Goal: Navigation & Orientation: Find specific page/section

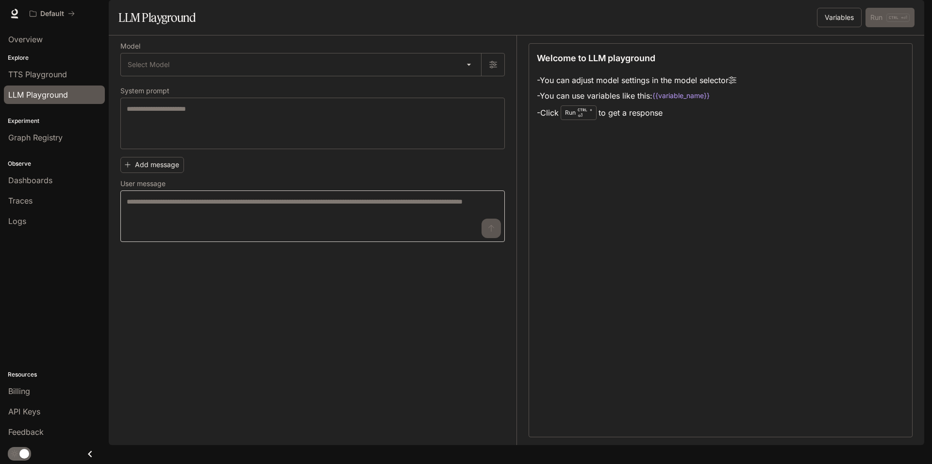
click at [429, 235] on textarea at bounding box center [313, 216] width 372 height 39
click at [438, 235] on textarea at bounding box center [313, 216] width 372 height 39
click at [442, 234] on textarea at bounding box center [313, 216] width 372 height 39
click at [714, 153] on div "Welcome to LLM playground - You can adjust model settings in the model selector…" at bounding box center [721, 240] width 384 height 394
click at [705, 122] on li "- Click Run CTRL + ⏎ to get a response" at bounding box center [637, 112] width 200 height 18
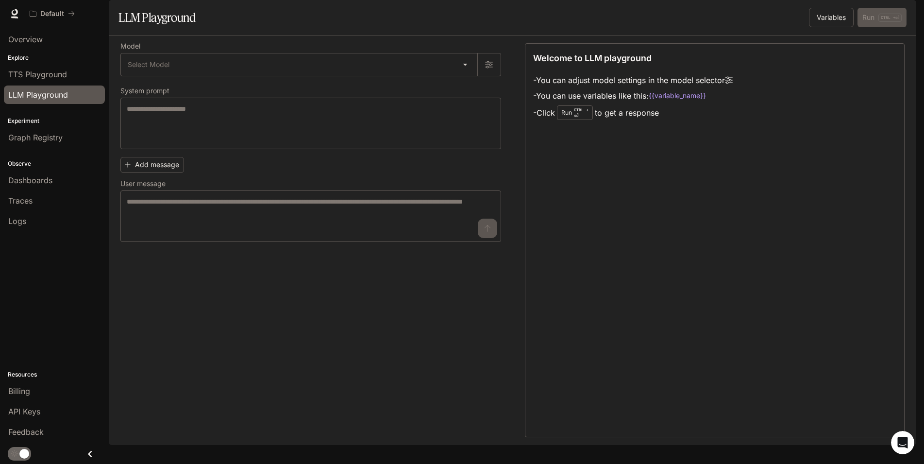
click at [765, 327] on div "Welcome to LLM playground - You can adjust model settings in the model selector…" at bounding box center [715, 240] width 380 height 394
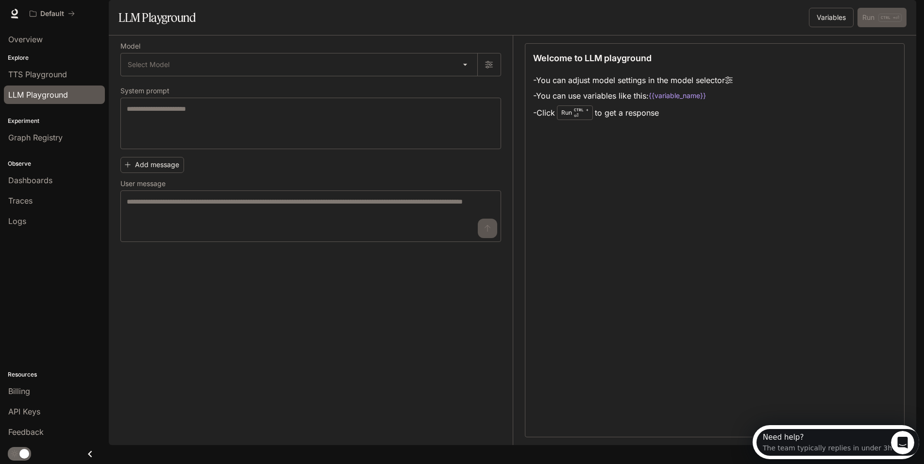
click at [846, 390] on div "Welcome to LLM playground - You can adjust model settings in the model selector…" at bounding box center [715, 240] width 380 height 394
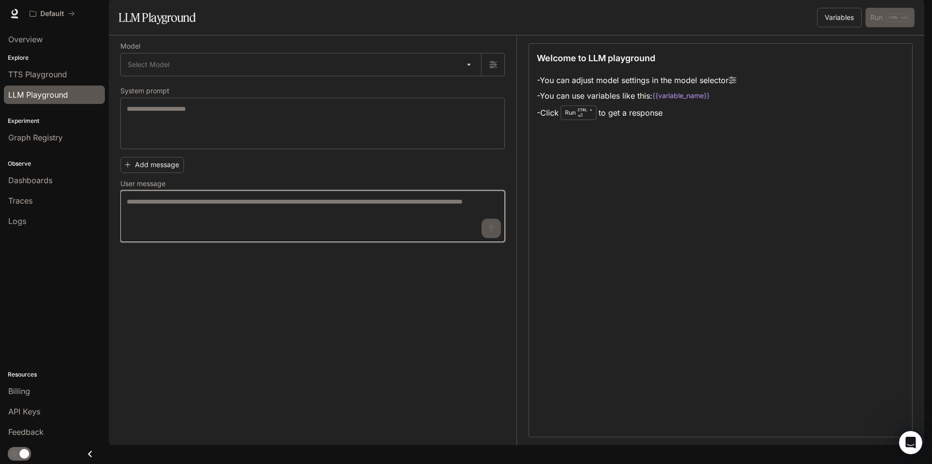
drag, startPoint x: 384, startPoint y: 237, endPoint x: 370, endPoint y: 237, distance: 13.6
click at [382, 235] on textarea at bounding box center [313, 216] width 372 height 39
click at [193, 235] on textarea at bounding box center [313, 216] width 372 height 39
click at [176, 190] on label "User message" at bounding box center [312, 186] width 385 height 10
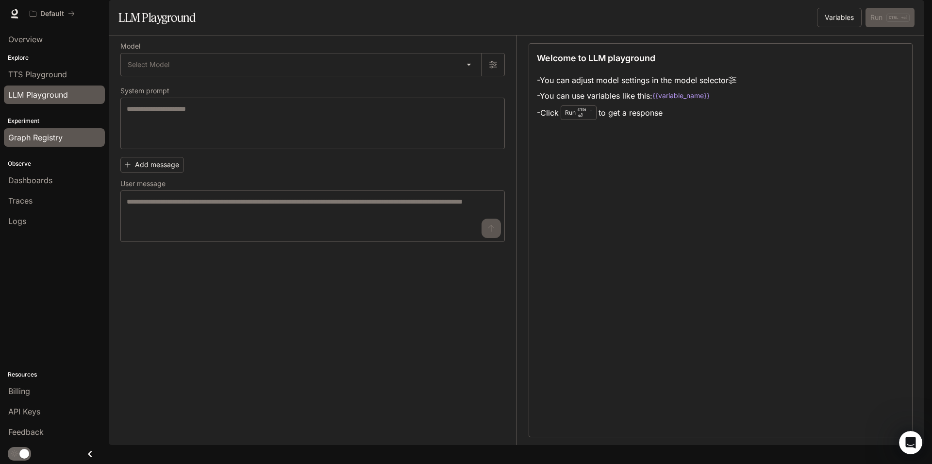
click at [46, 140] on span "Graph Registry" at bounding box center [35, 138] width 54 height 12
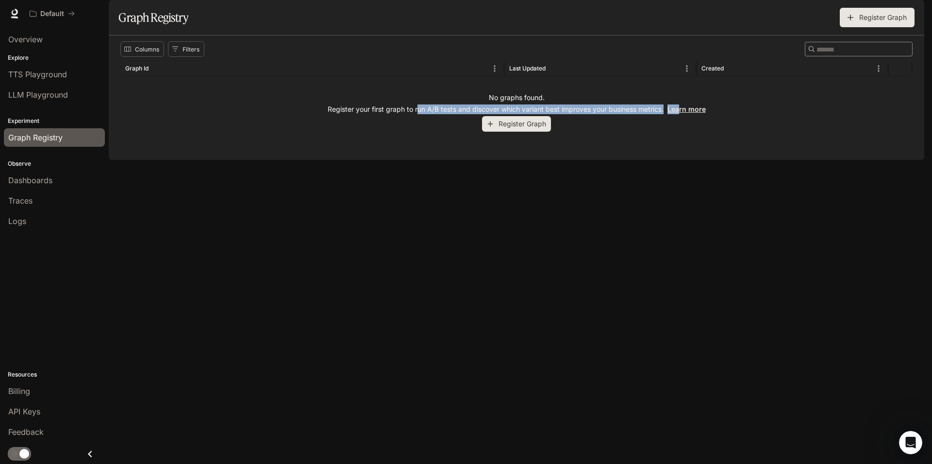
drag, startPoint x: 416, startPoint y: 134, endPoint x: 680, endPoint y: 139, distance: 264.2
click at [680, 114] on p "Register your first graph to run A/B tests and discover which variant best impr…" at bounding box center [517, 109] width 378 height 10
click at [670, 148] on div "No graphs found. Register your first graph to run A/B tests and discover which …" at bounding box center [516, 112] width 792 height 72
click at [643, 160] on div "Columns Filters ​ Graph Id Last Updated Created No graphs found. Register your …" at bounding box center [517, 97] width 816 height 124
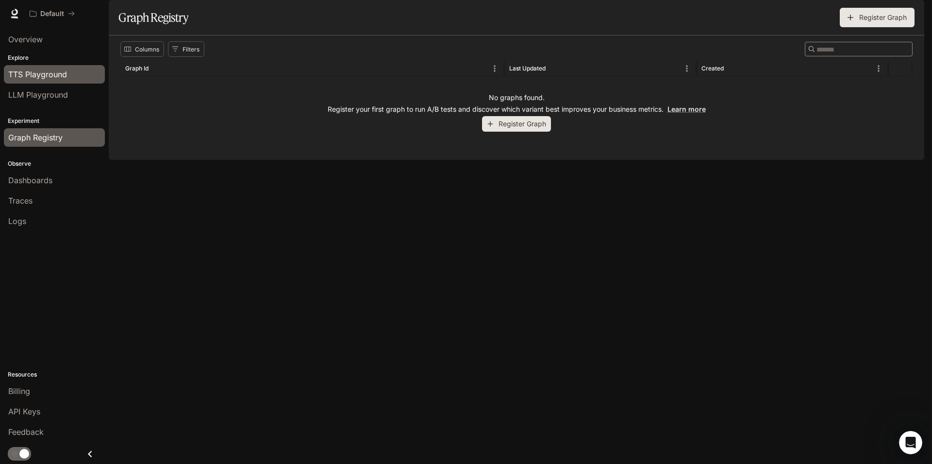
click at [53, 70] on span "TTS Playground" at bounding box center [37, 74] width 59 height 12
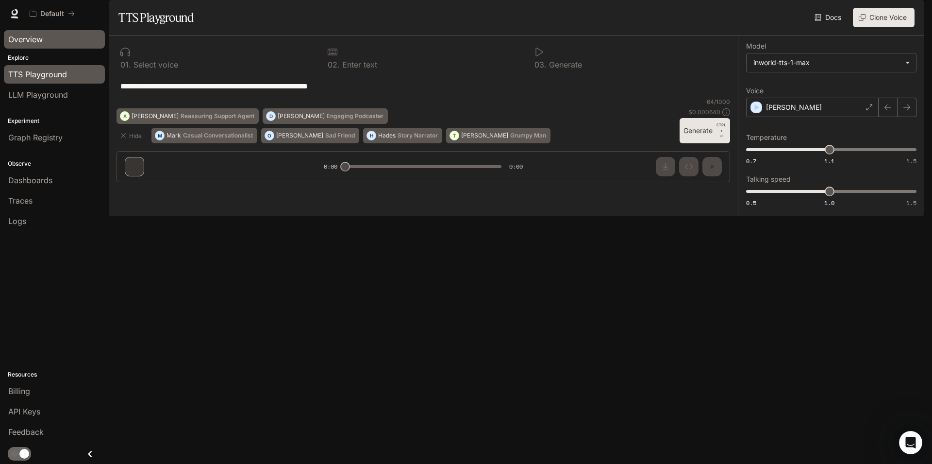
click at [27, 41] on span "Overview" at bounding box center [25, 40] width 34 height 12
